Goal: Download file/media

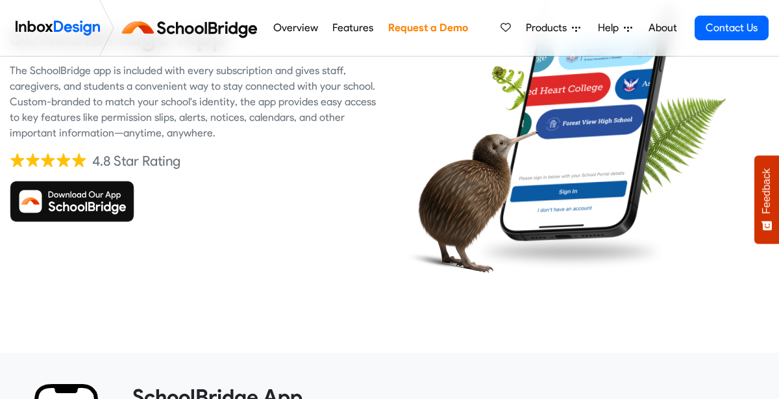
scroll to position [153, 0]
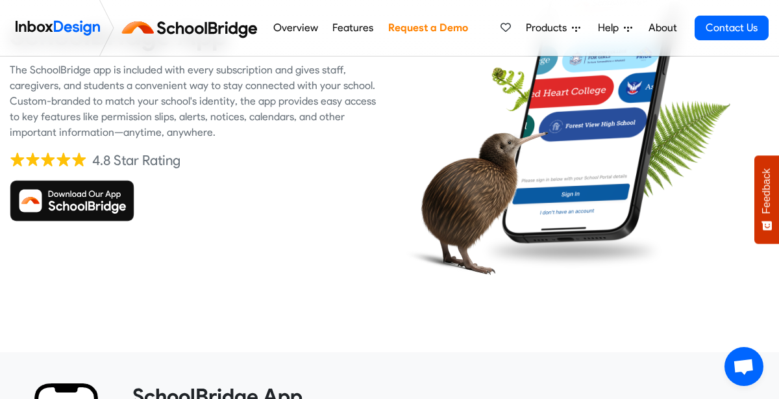
click at [29, 211] on img at bounding box center [72, 201] width 125 height 42
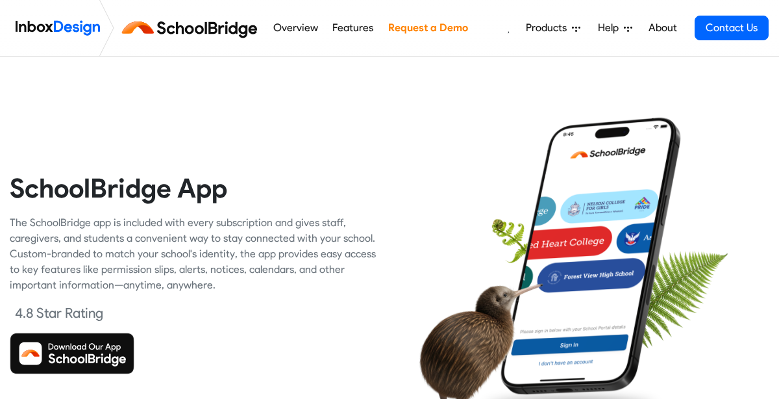
click at [38, 333] on img at bounding box center [72, 354] width 125 height 42
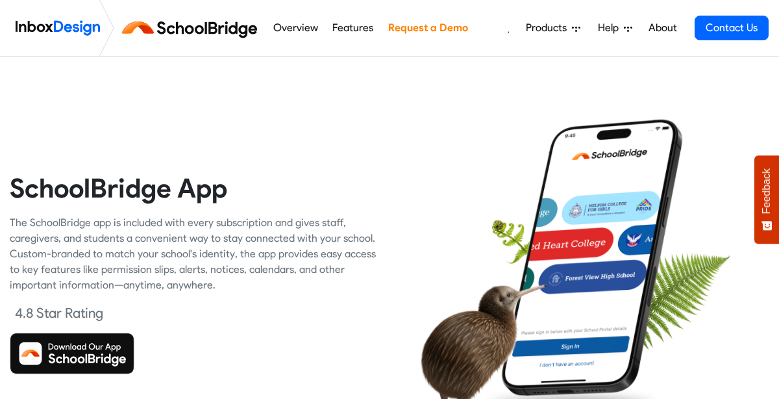
scroll to position [133, 0]
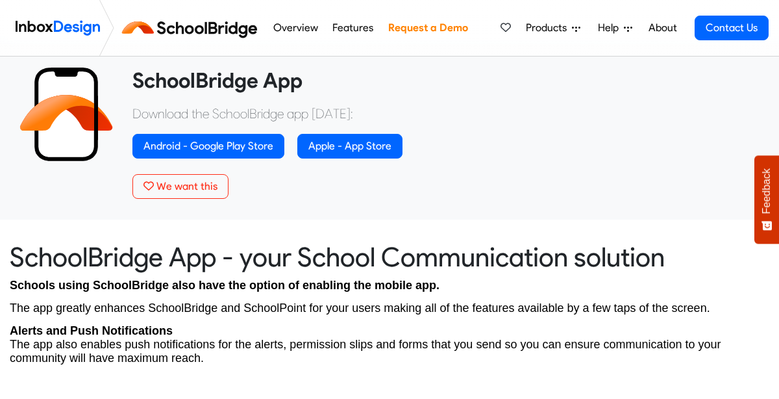
scroll to position [468, 0]
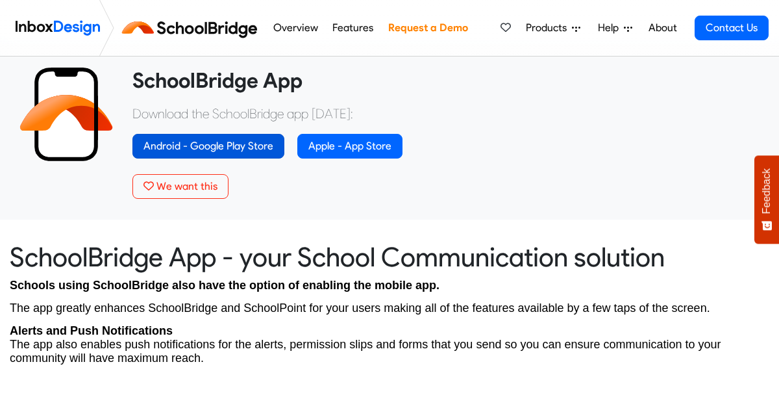
click at [160, 145] on link "Android - Google Play Store" at bounding box center [209, 146] width 152 height 25
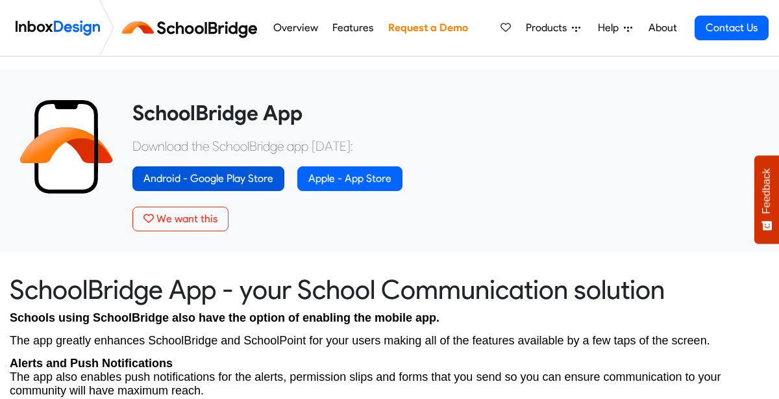
click at [173, 175] on link "Android - Google Play Store" at bounding box center [209, 178] width 152 height 25
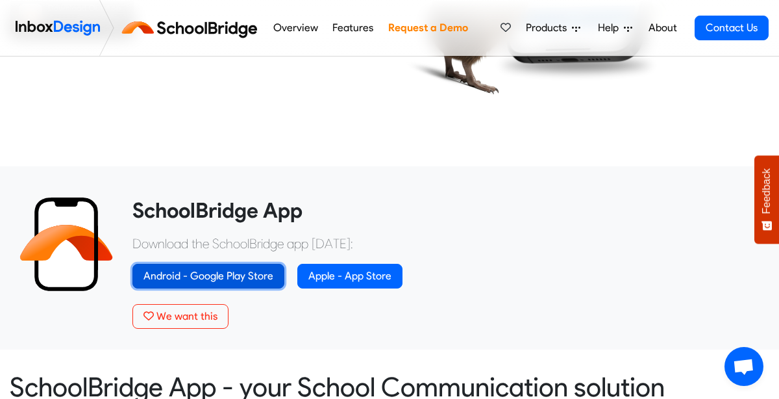
scroll to position [338, 0]
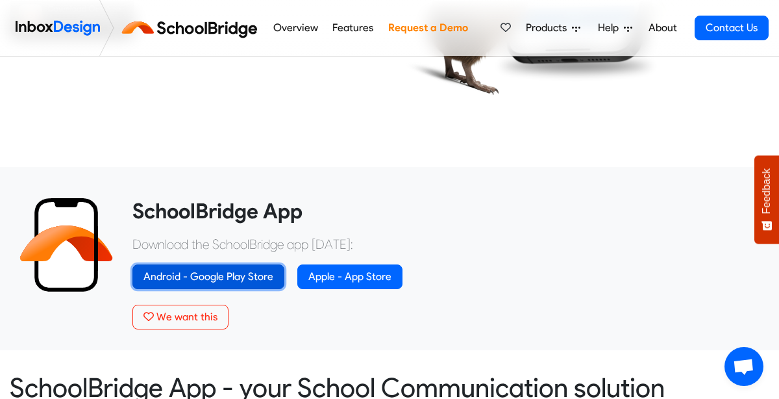
click at [235, 277] on link "Android - Google Play Store" at bounding box center [209, 276] width 152 height 25
click at [231, 277] on link "Android - Google Play Store" at bounding box center [209, 276] width 152 height 25
click at [239, 281] on link "Android - Google Play Store" at bounding box center [209, 276] width 152 height 25
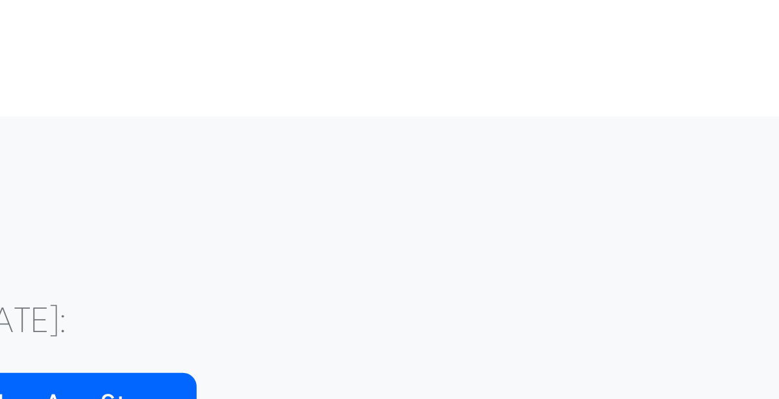
scroll to position [375, 0]
